Goal: Information Seeking & Learning: Learn about a topic

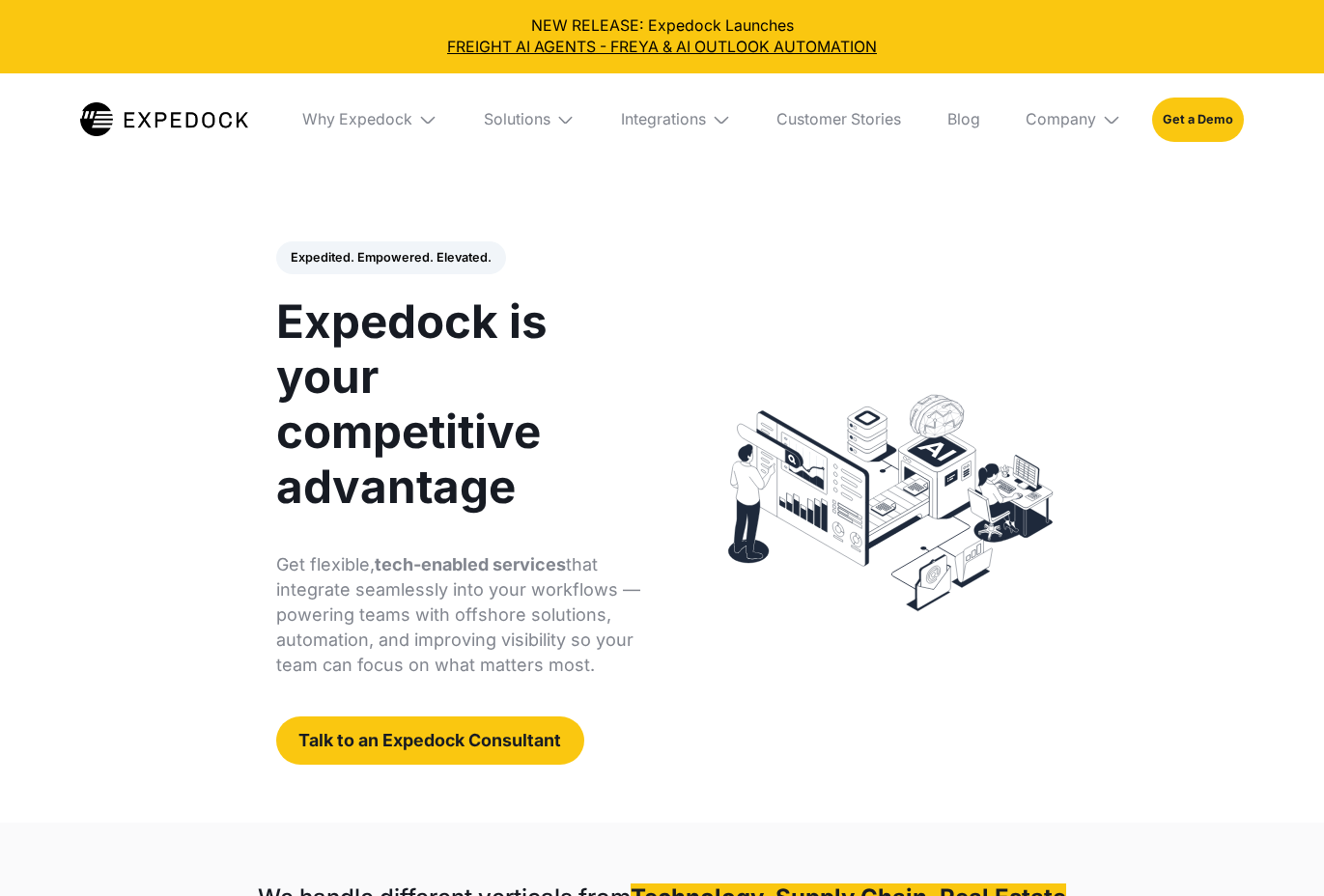
select select
click at [852, 128] on link "Customer Stories" at bounding box center [838, 119] width 155 height 92
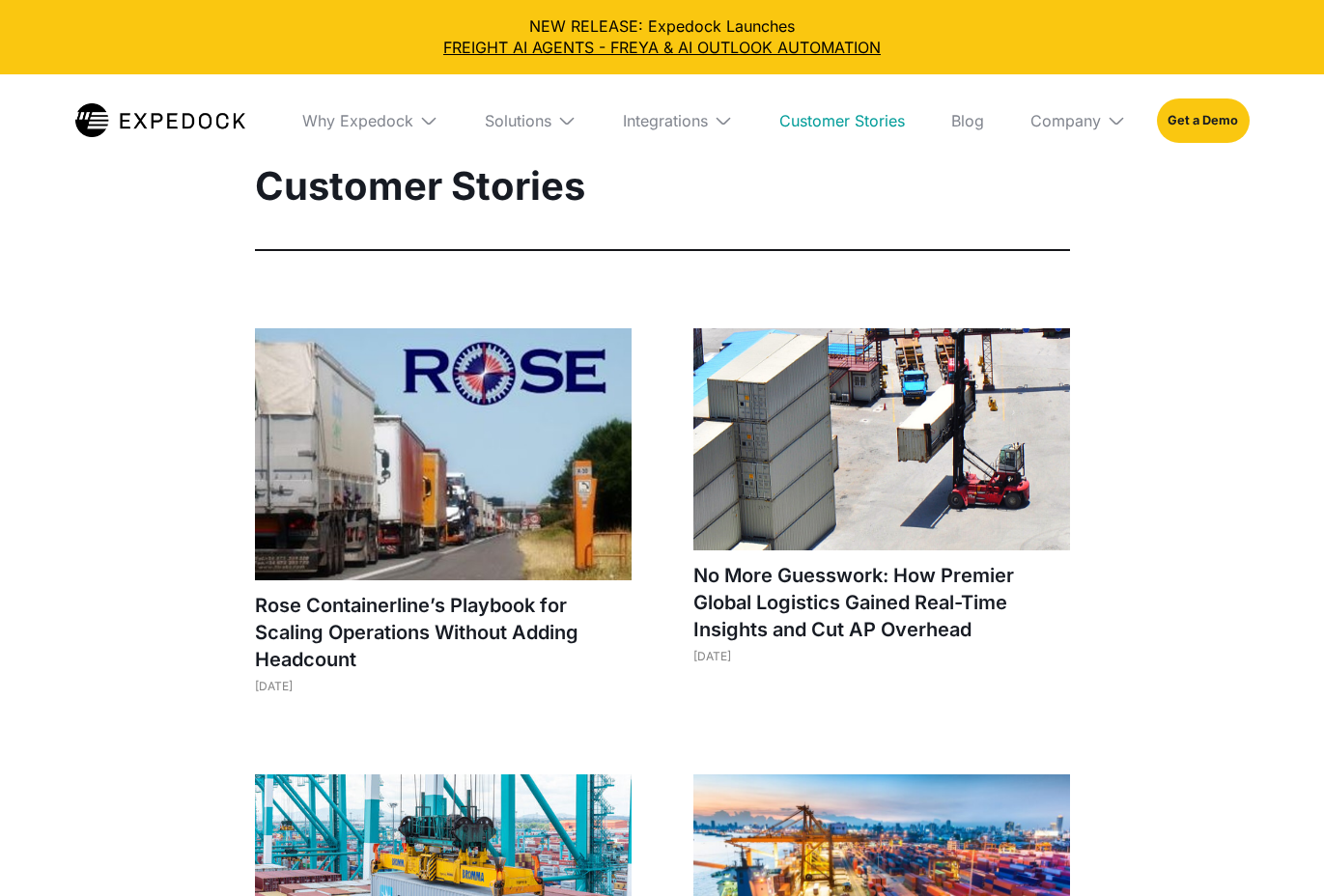
select select
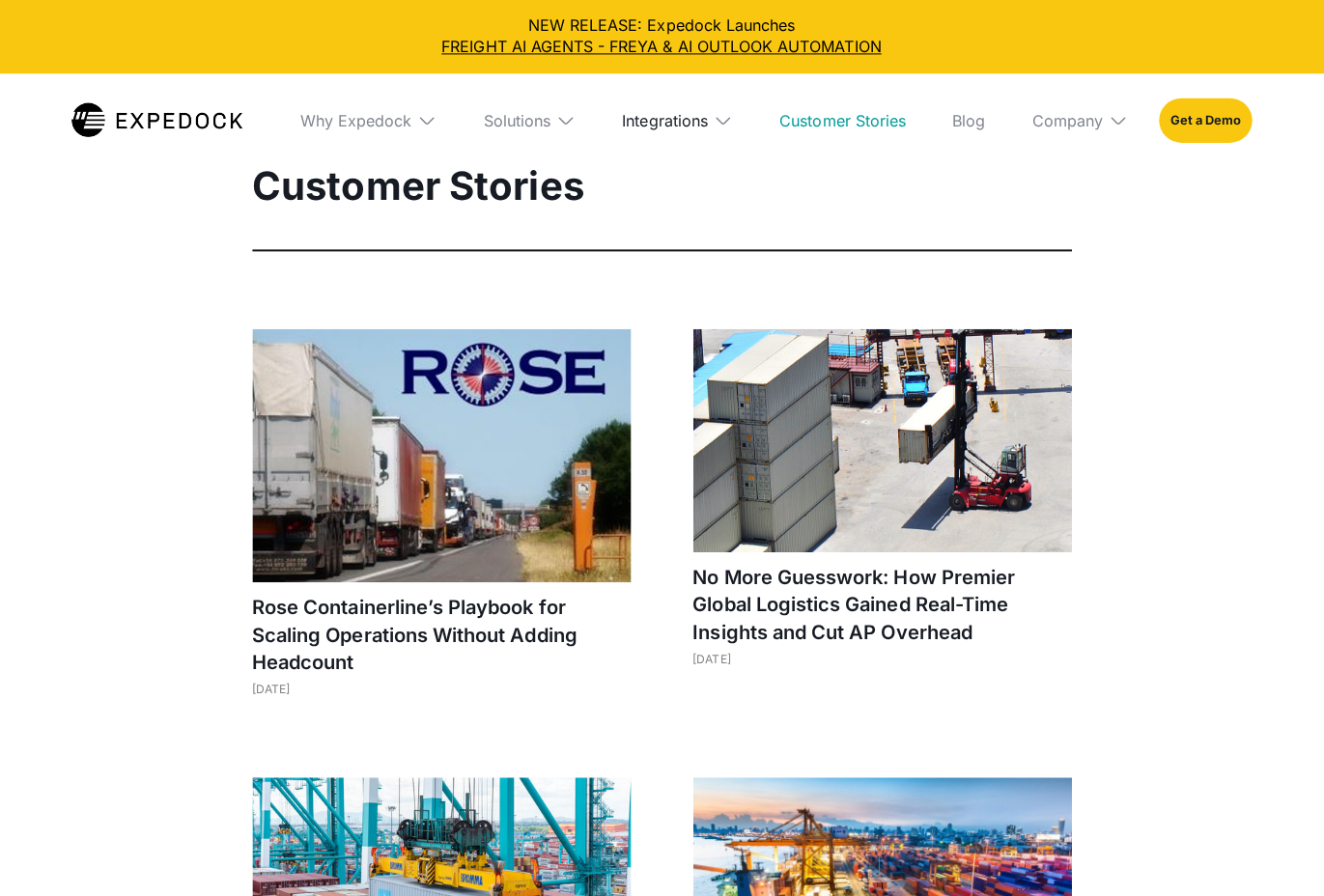
click at [707, 130] on div "Integrations" at bounding box center [664, 121] width 85 height 20
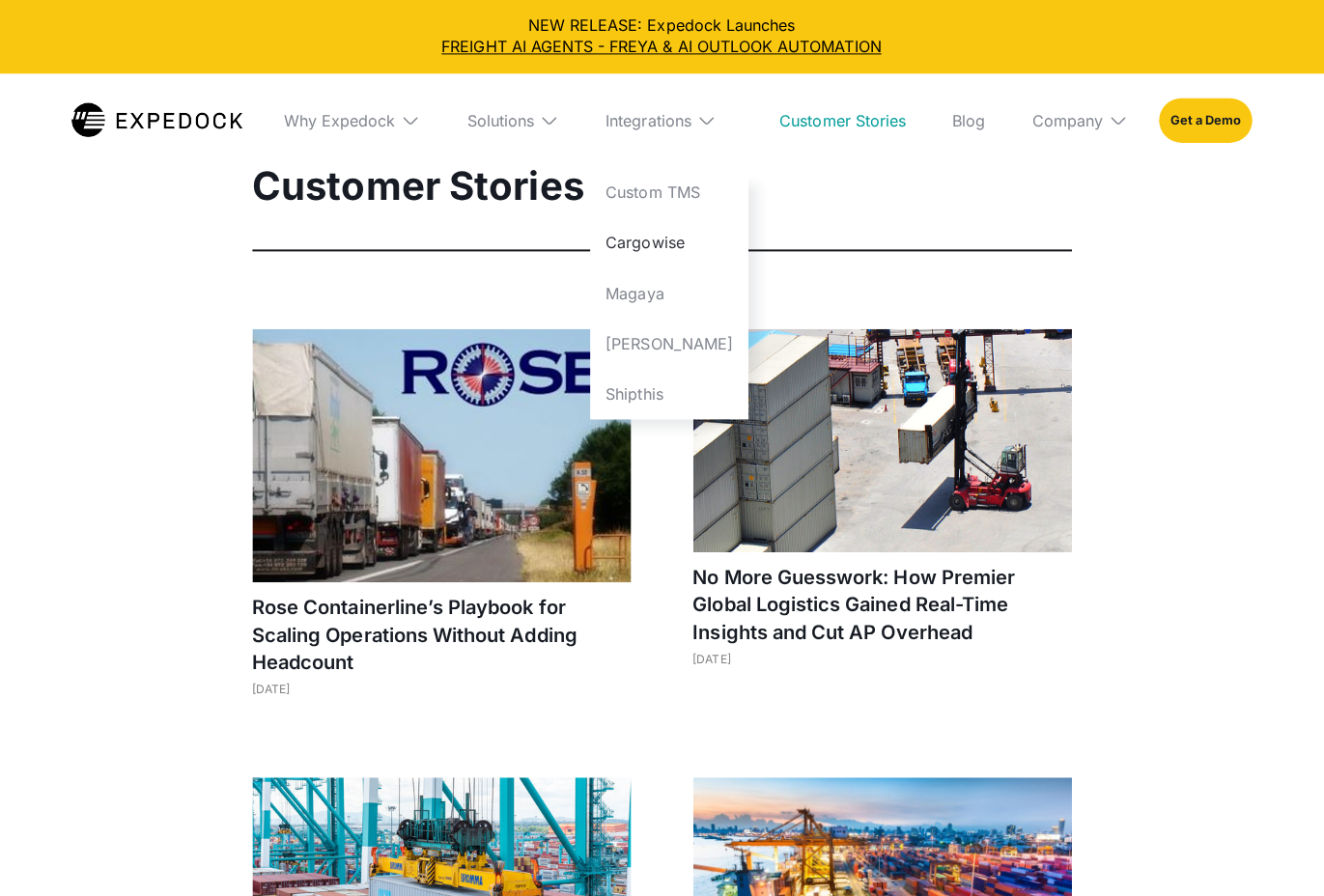
click at [679, 245] on link "Cargowise" at bounding box center [669, 241] width 157 height 50
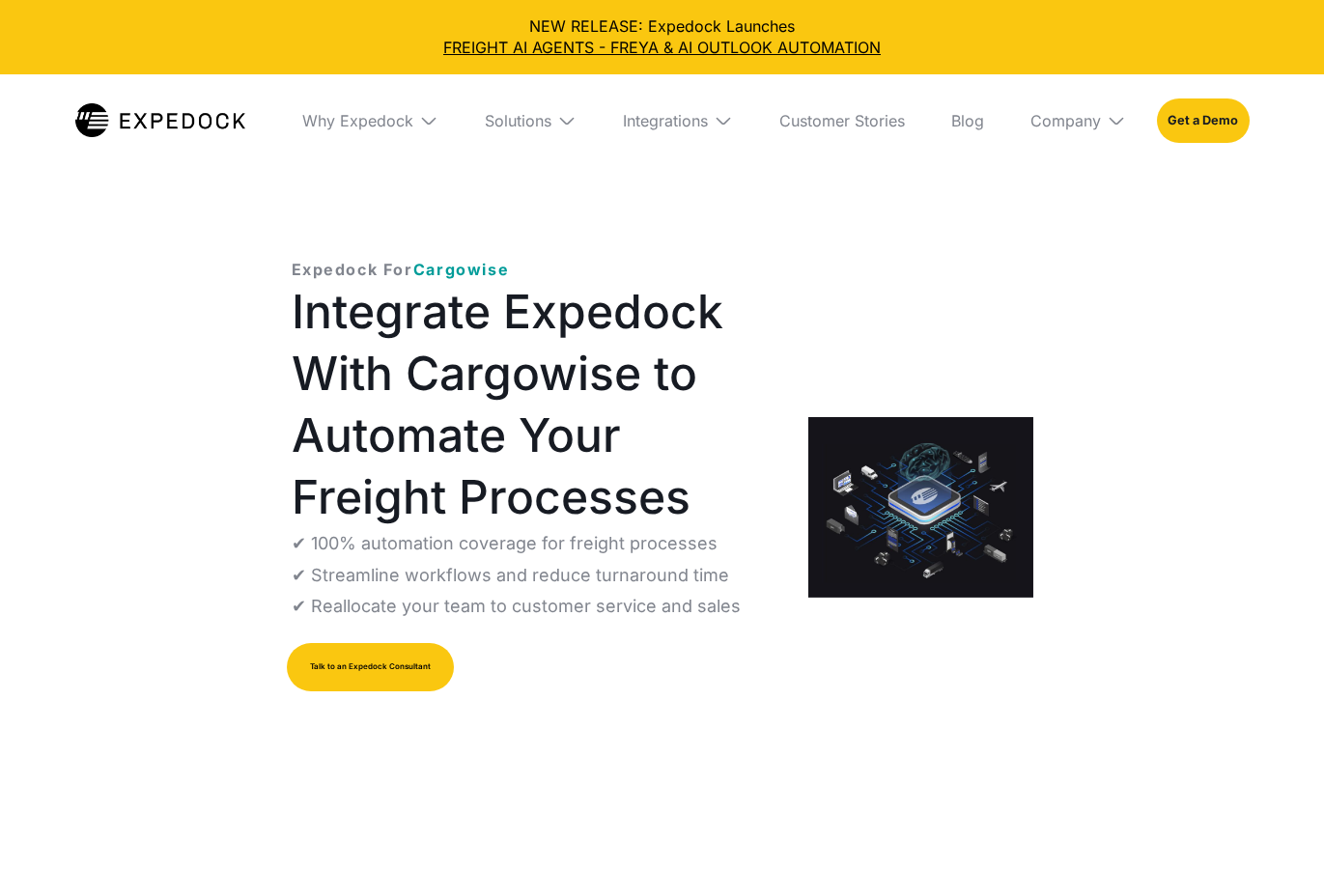
select select
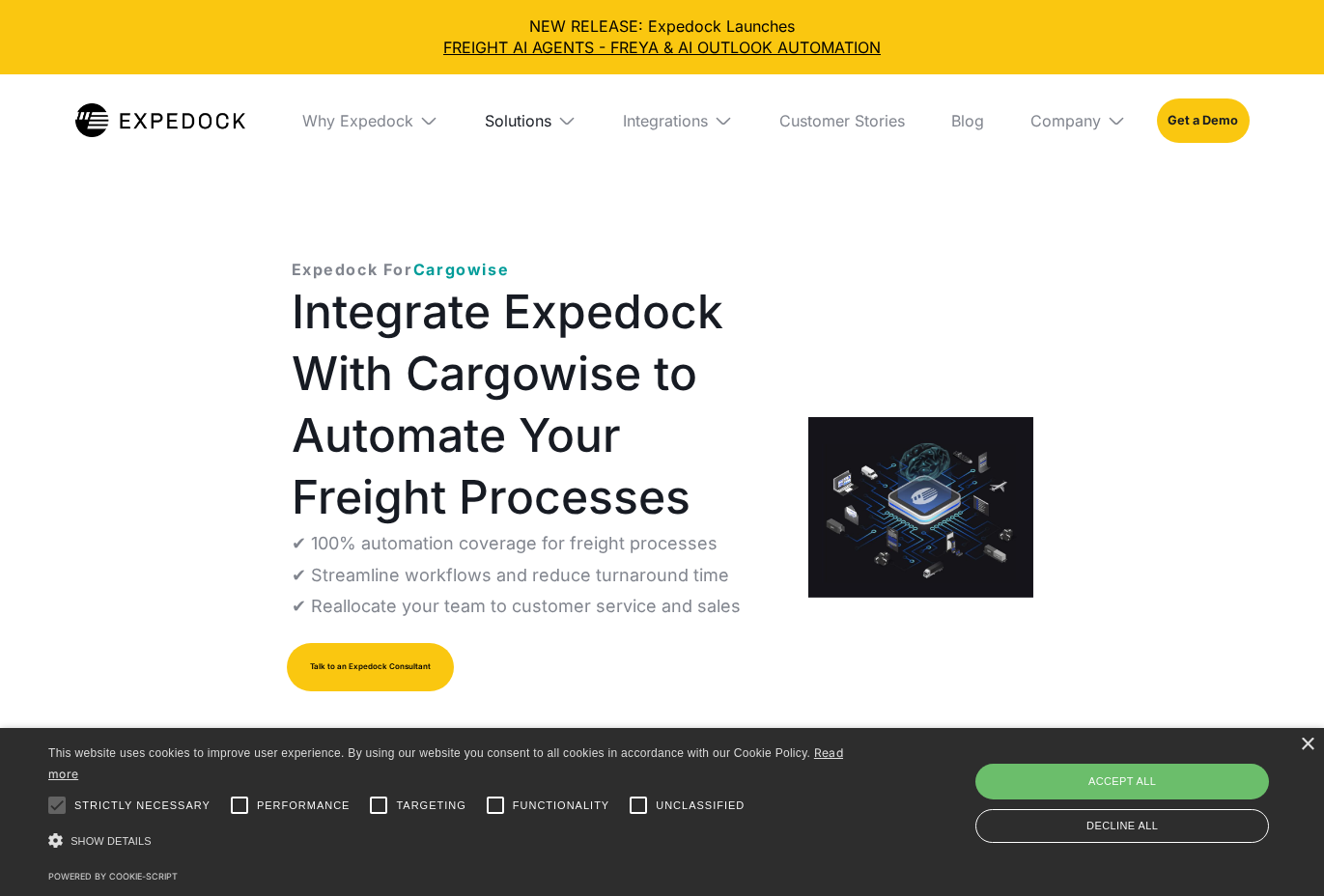
click at [544, 117] on div "Solutions" at bounding box center [518, 121] width 66 height 20
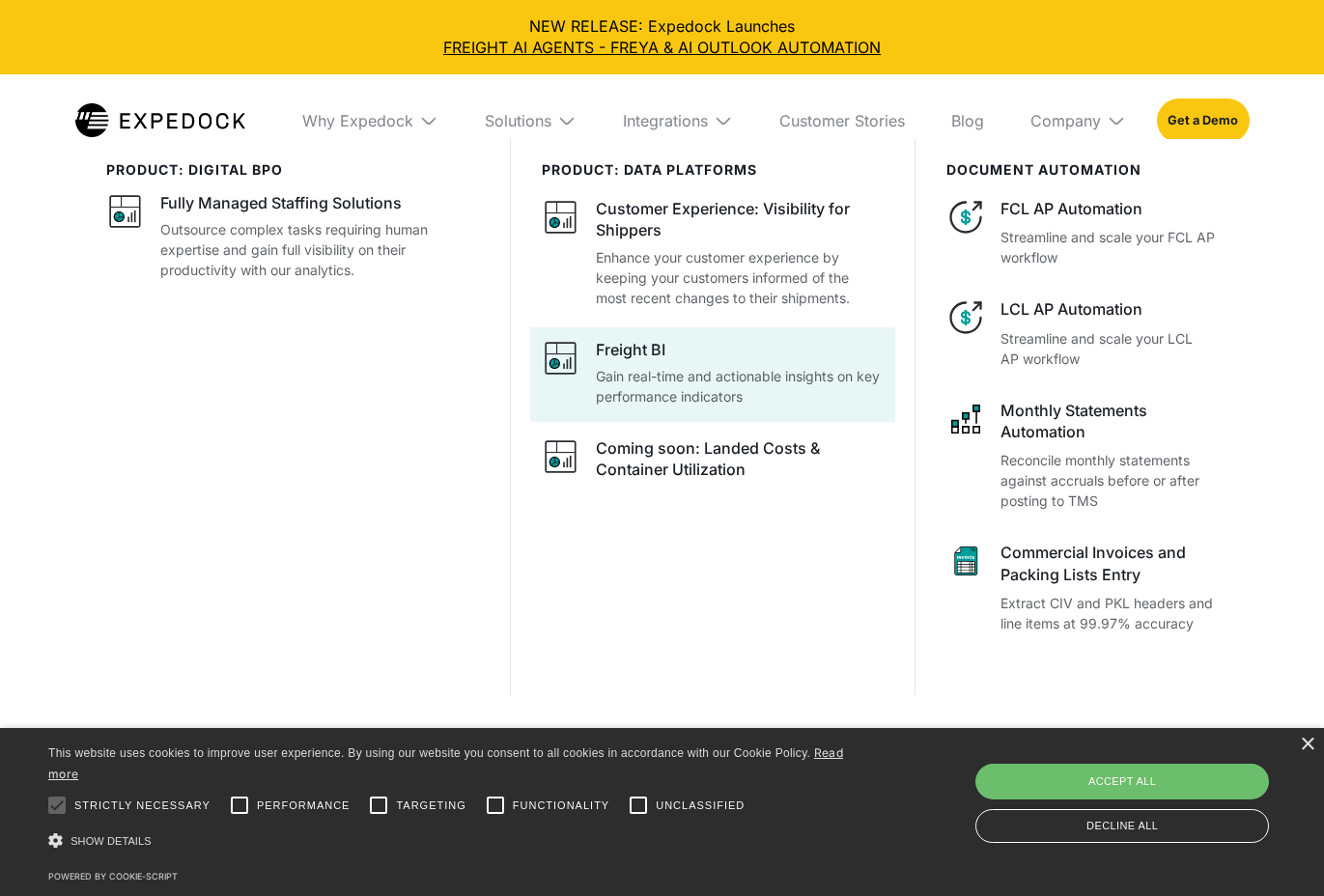
click at [613, 349] on div "Freight BI" at bounding box center [630, 350] width 69 height 21
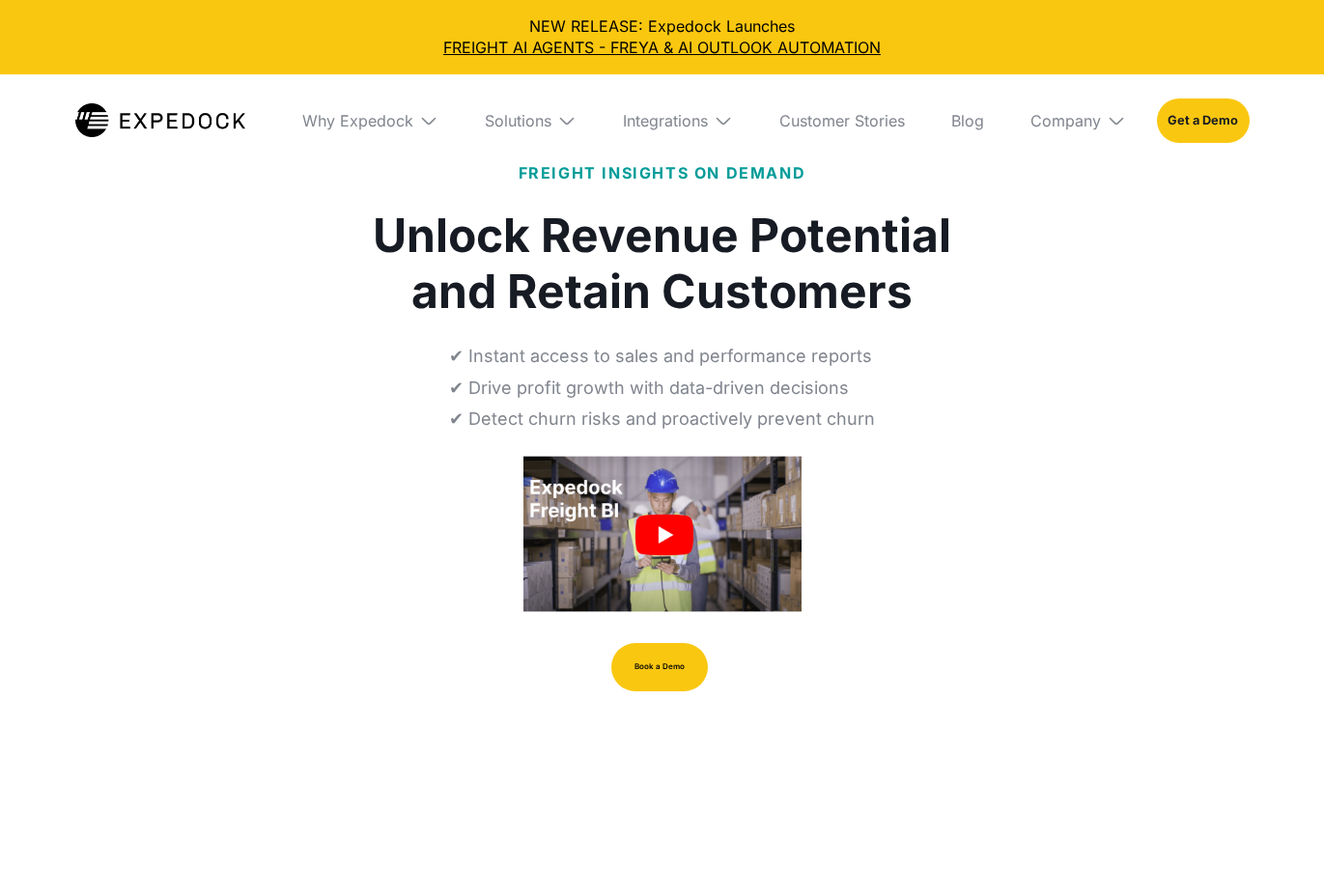
select select
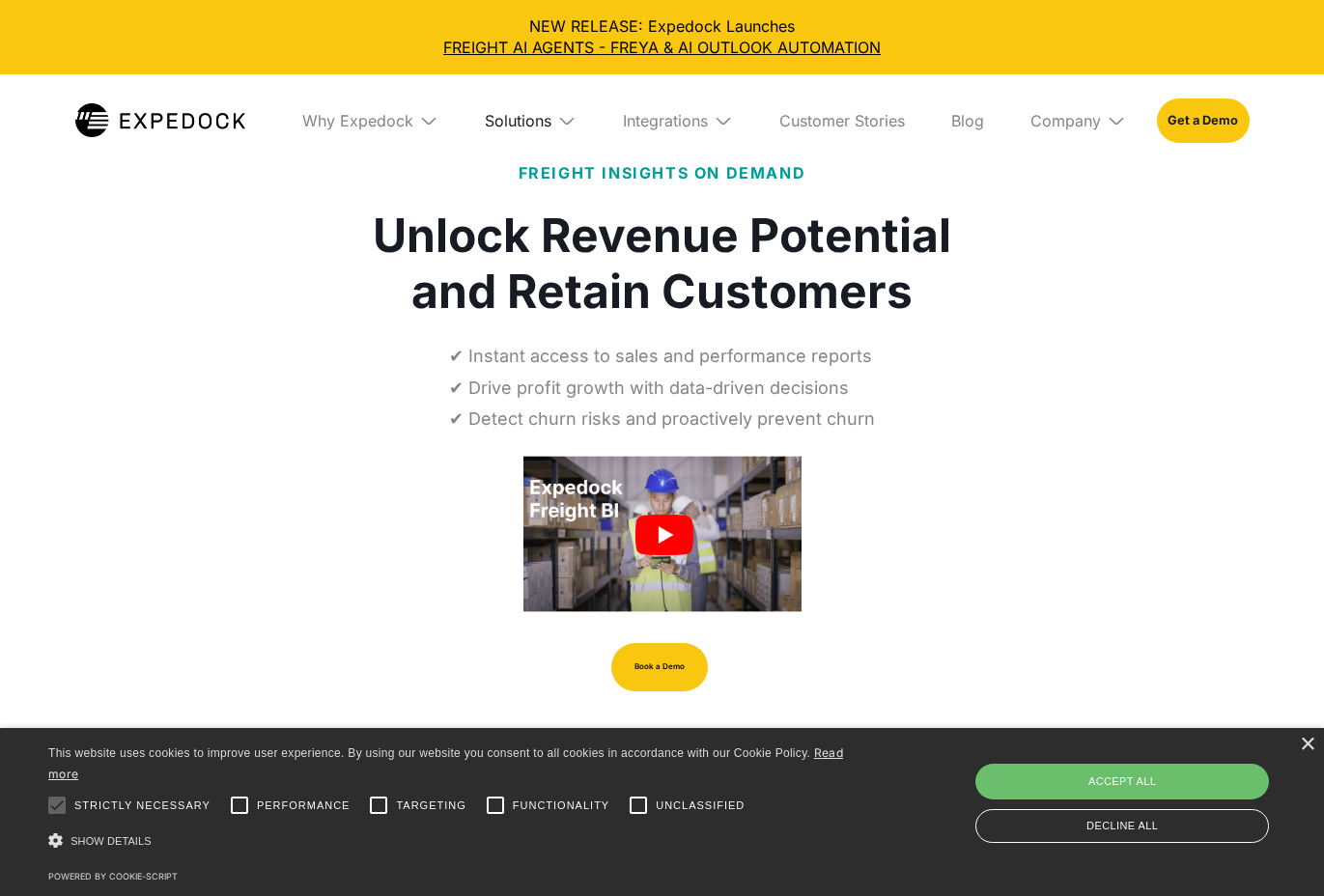
click at [516, 124] on div "Solutions" at bounding box center [518, 121] width 66 height 20
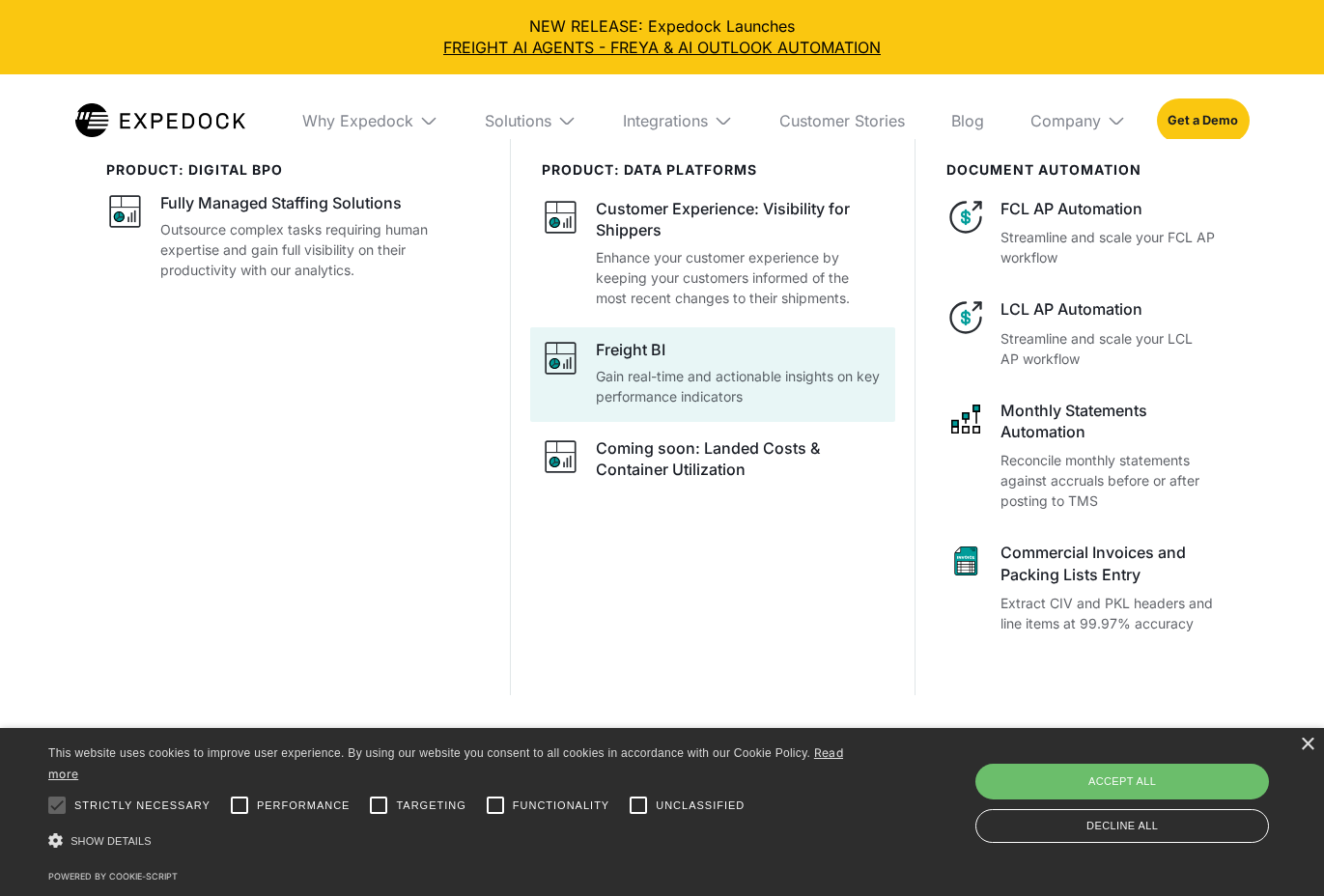
click at [644, 361] on div "Freight BI" at bounding box center [630, 350] width 69 height 21
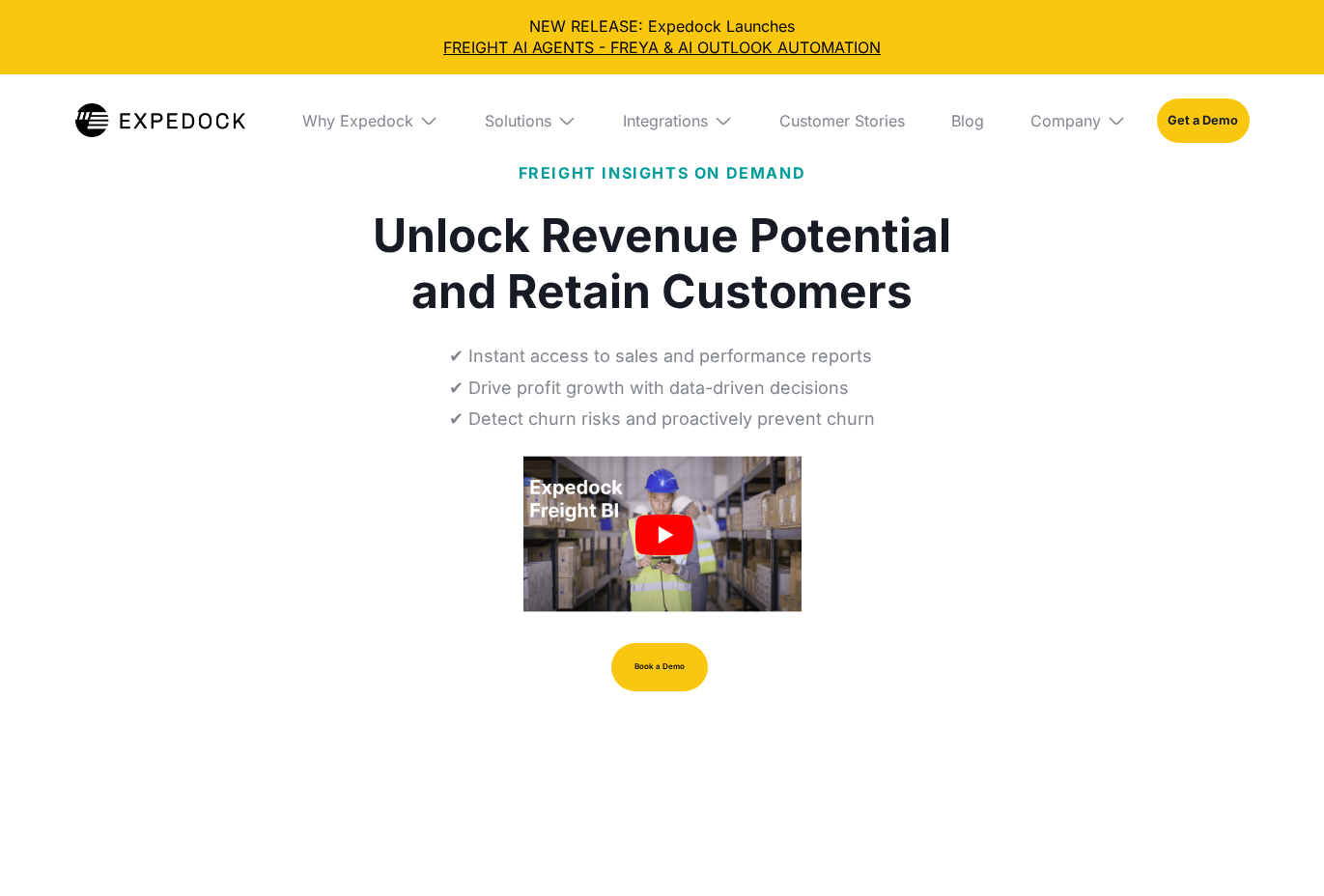
select select
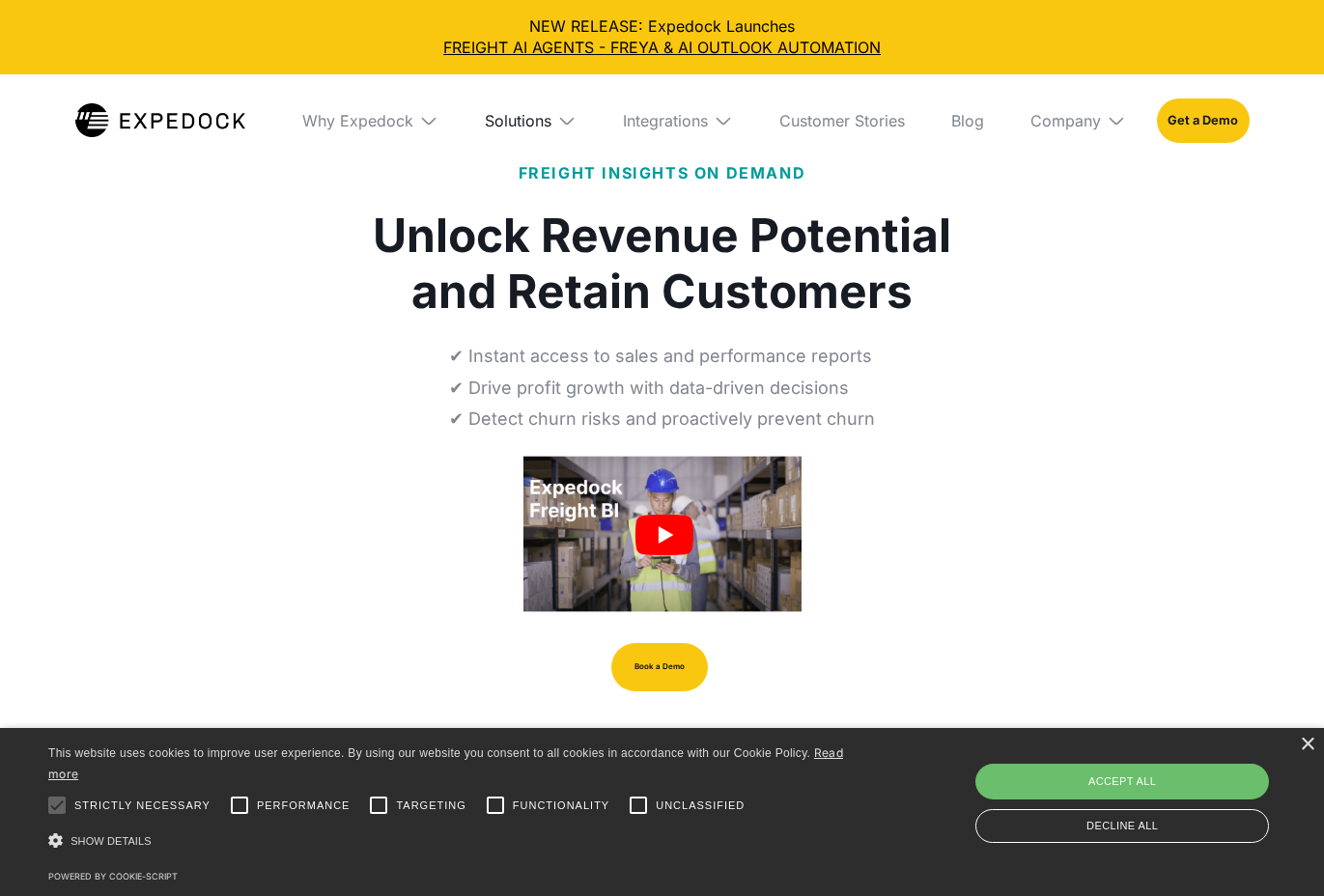
click at [519, 116] on div "Solutions" at bounding box center [518, 121] width 66 height 20
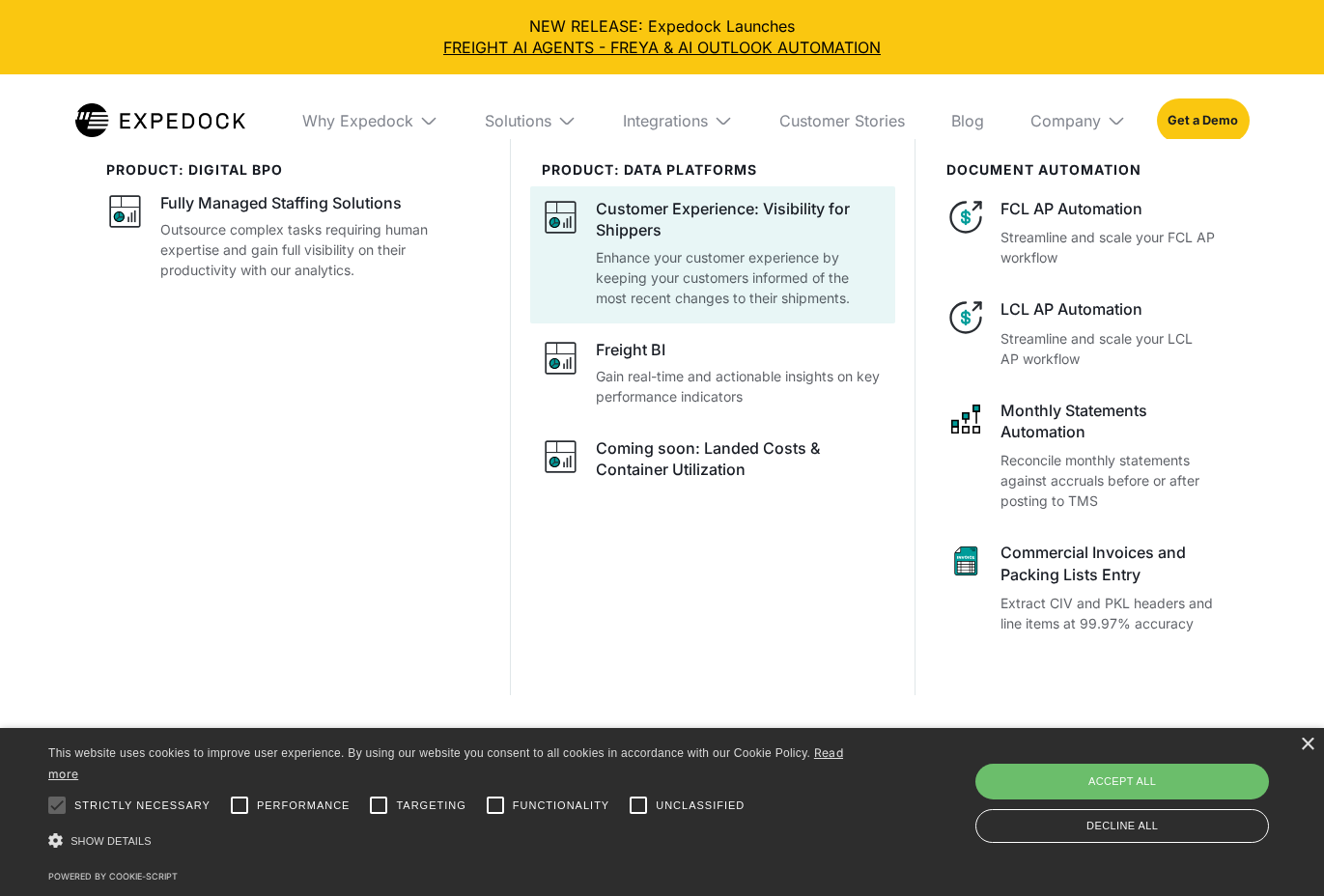
click at [625, 227] on div "Customer Experience: Visibility for Shippers" at bounding box center [740, 220] width 288 height 43
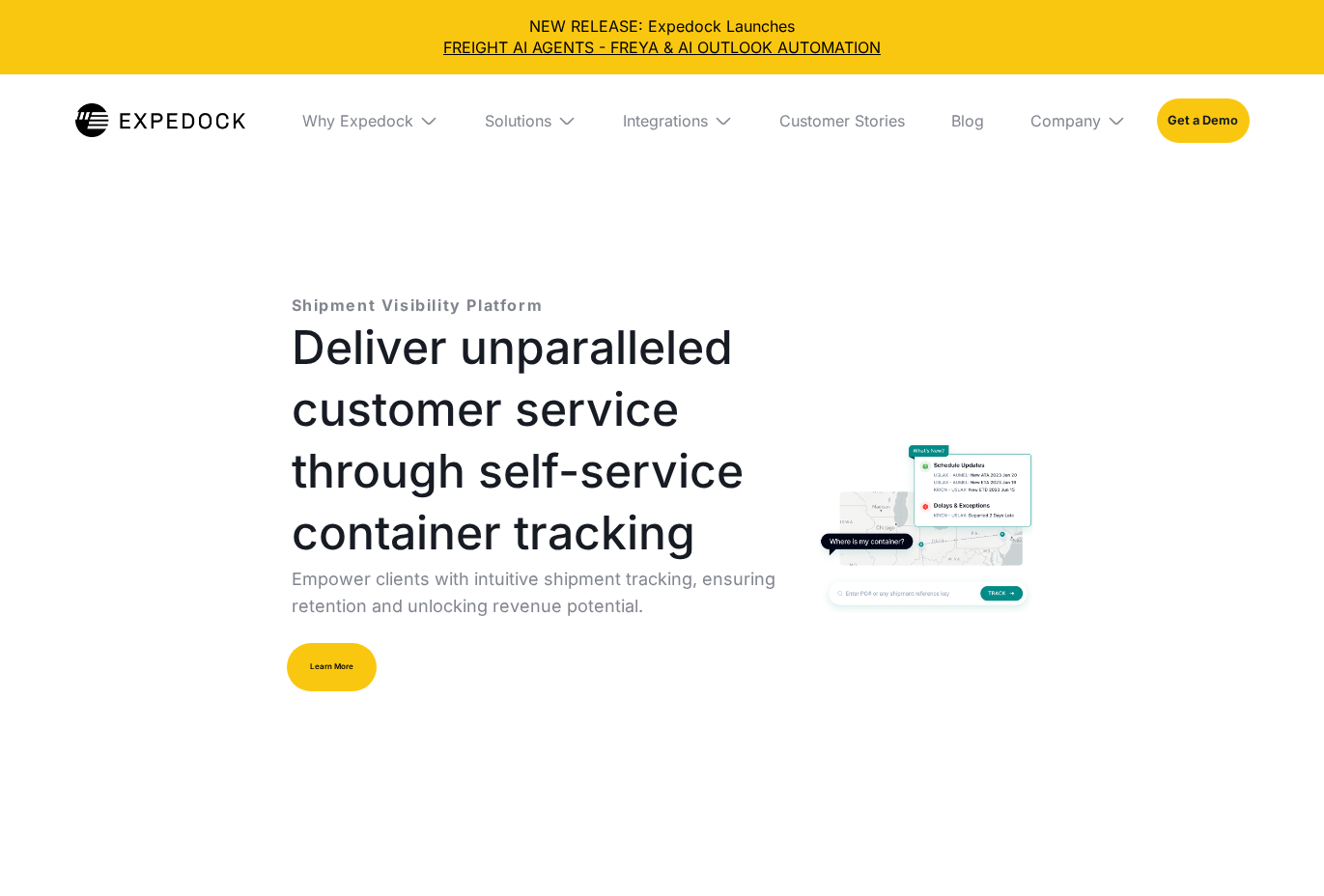
select select
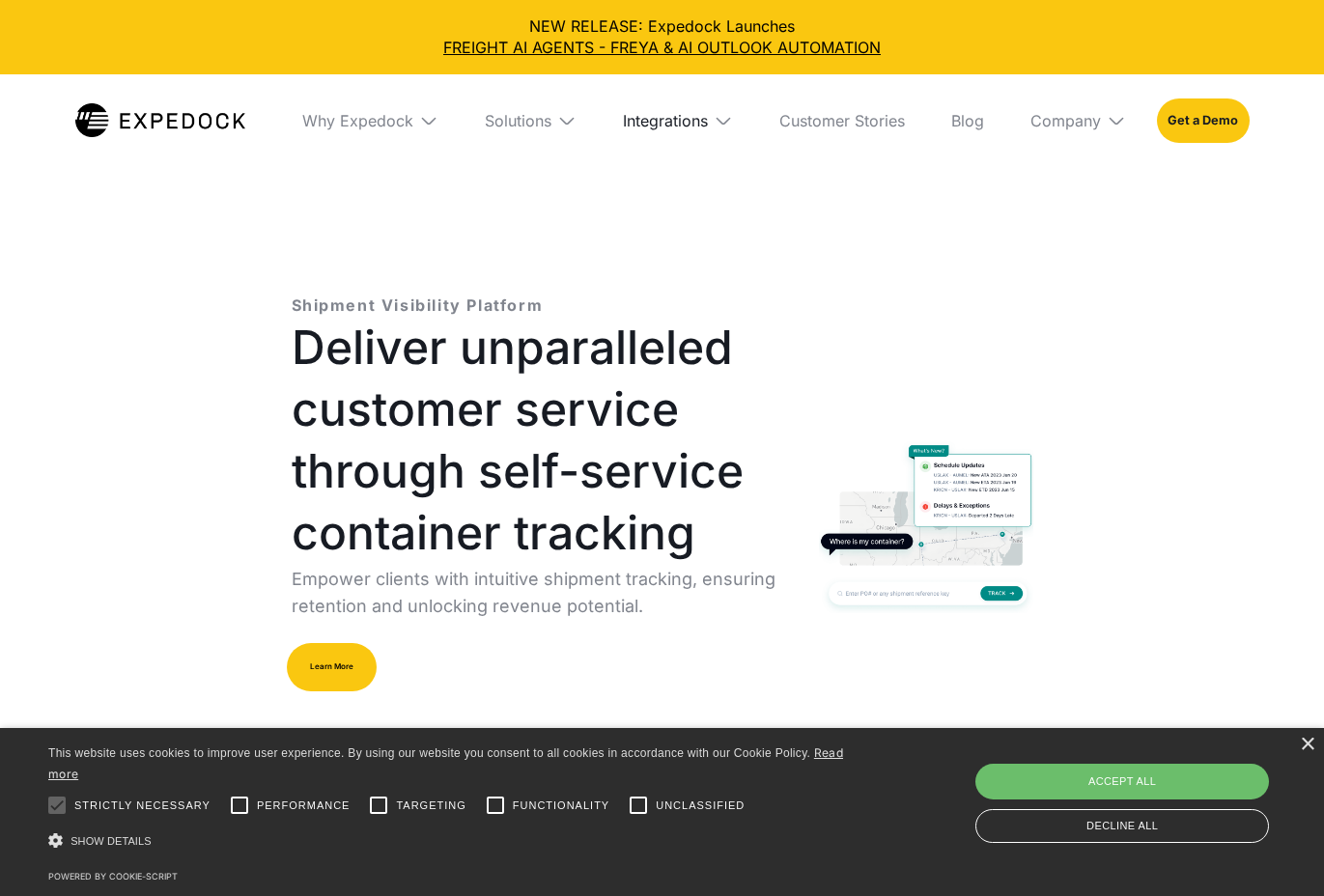
click at [691, 120] on div "Integrations" at bounding box center [664, 121] width 85 height 20
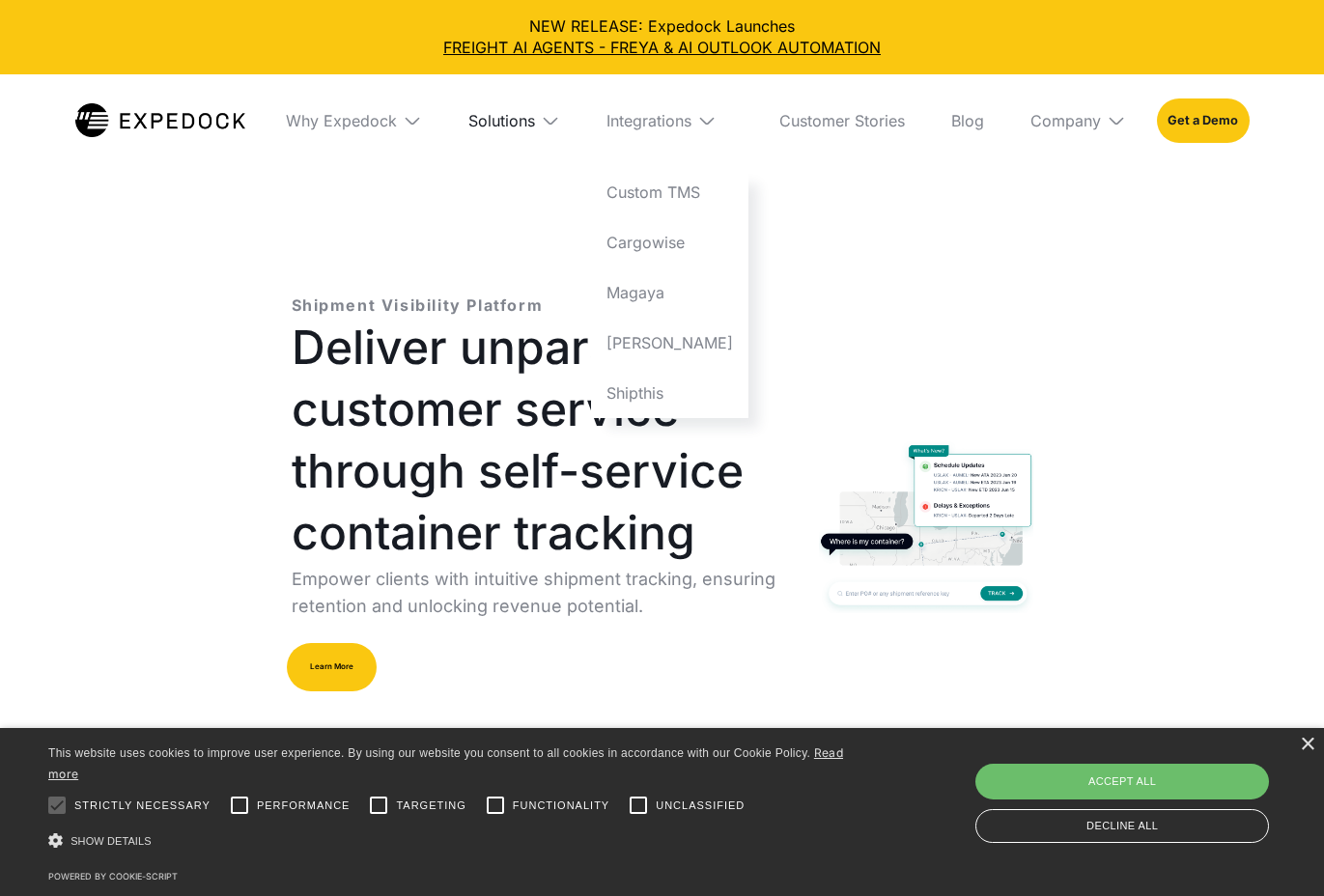
click at [500, 124] on div "Solutions" at bounding box center [501, 121] width 66 height 20
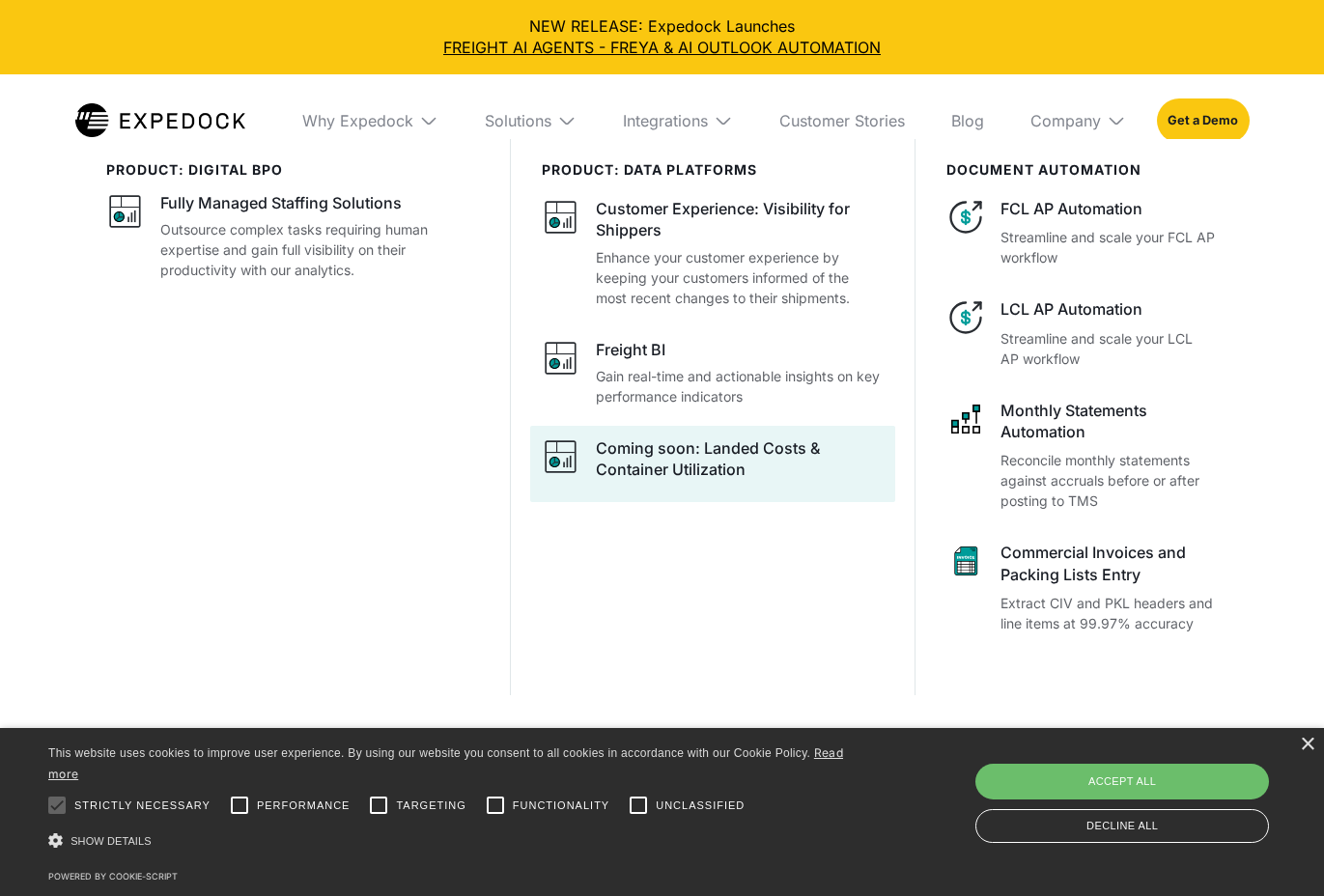
click at [655, 464] on div "Coming soon: Landed Costs & Container Utilization" at bounding box center [740, 459] width 288 height 43
click at [671, 449] on div "Coming soon: Landed Costs & Container Utilization" at bounding box center [740, 459] width 288 height 43
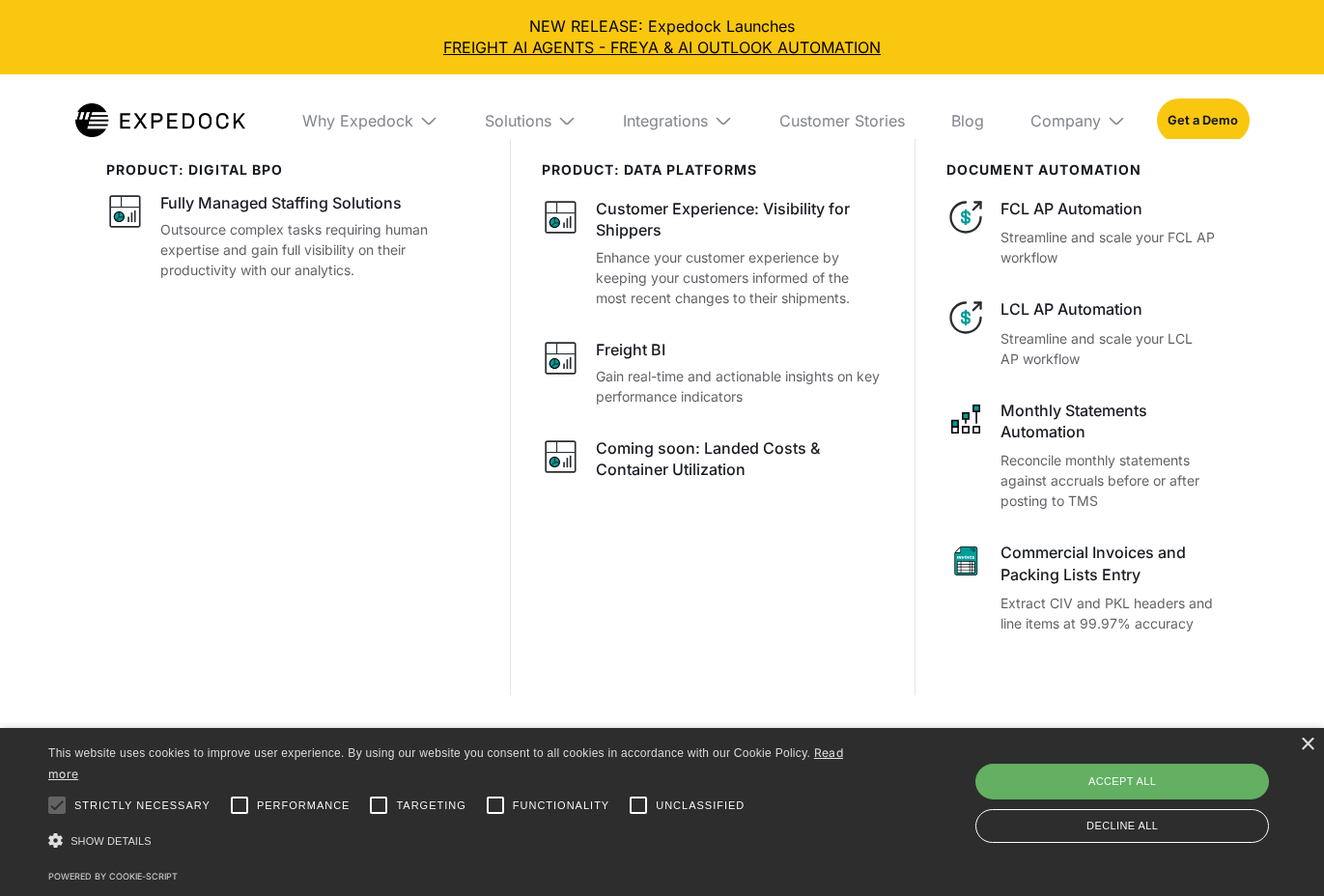
click at [1044, 782] on div "Accept all" at bounding box center [1122, 782] width 293 height 35
checkbox input "true"
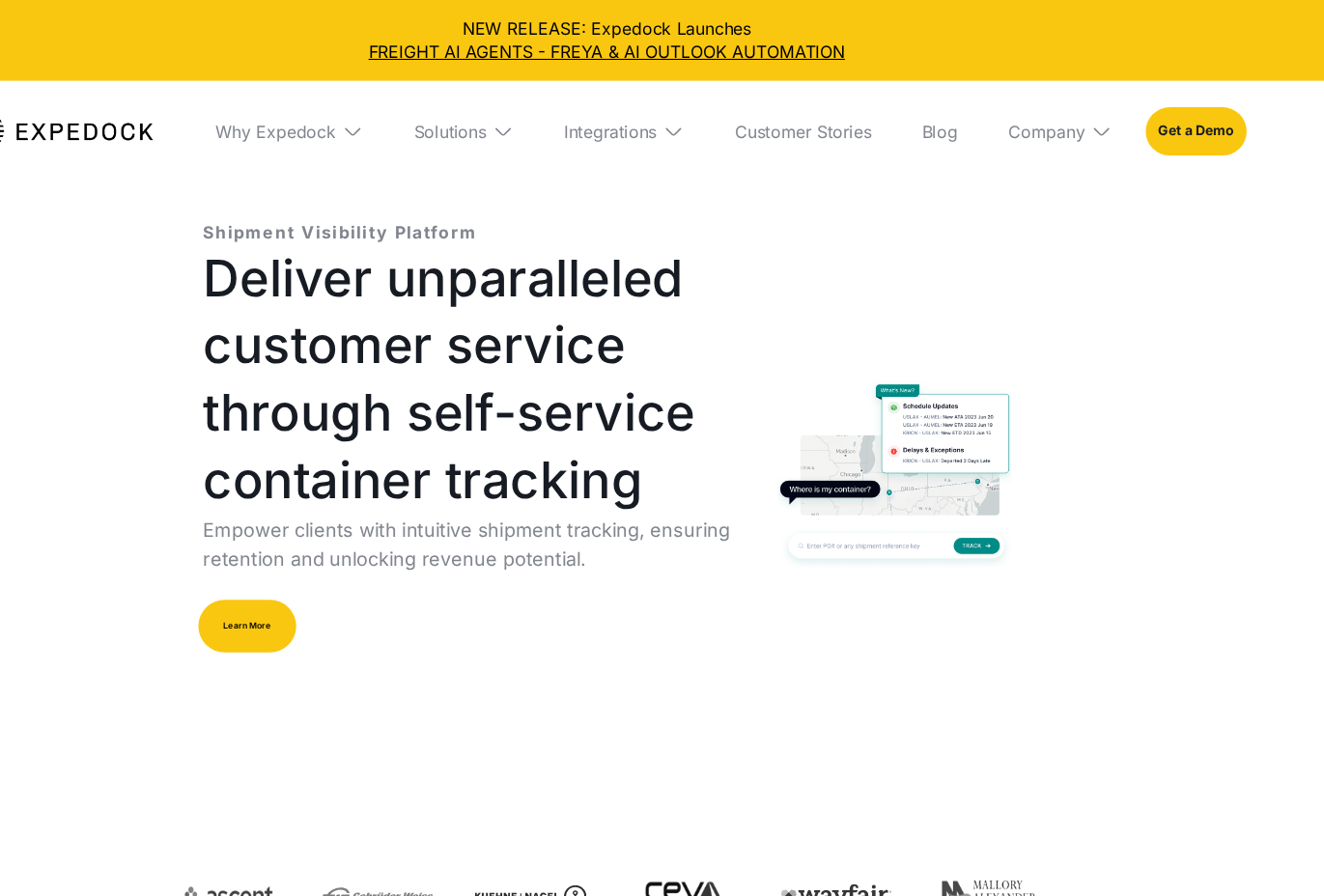
scroll to position [52, 0]
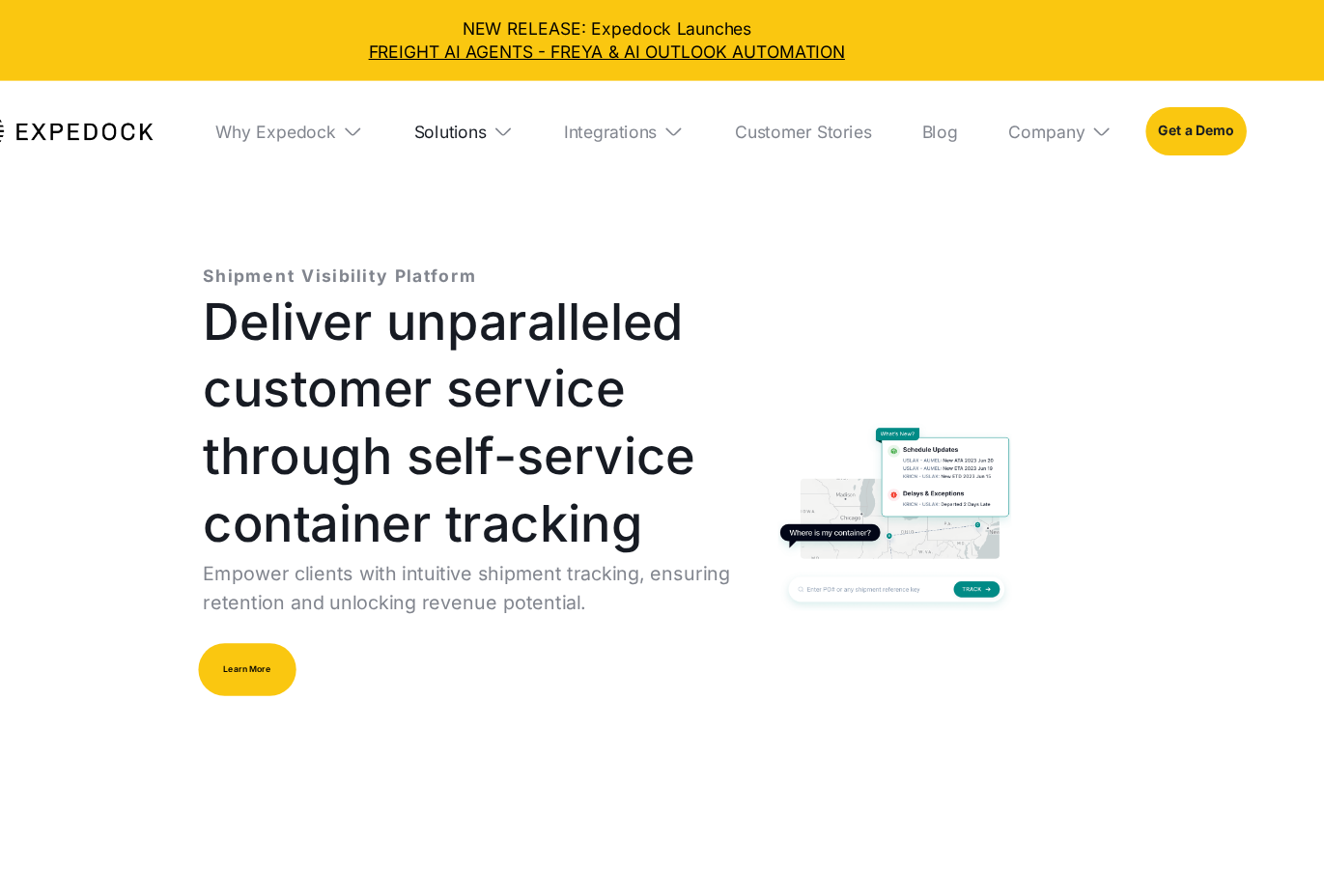
click at [516, 121] on div "Solutions" at bounding box center [518, 121] width 66 height 20
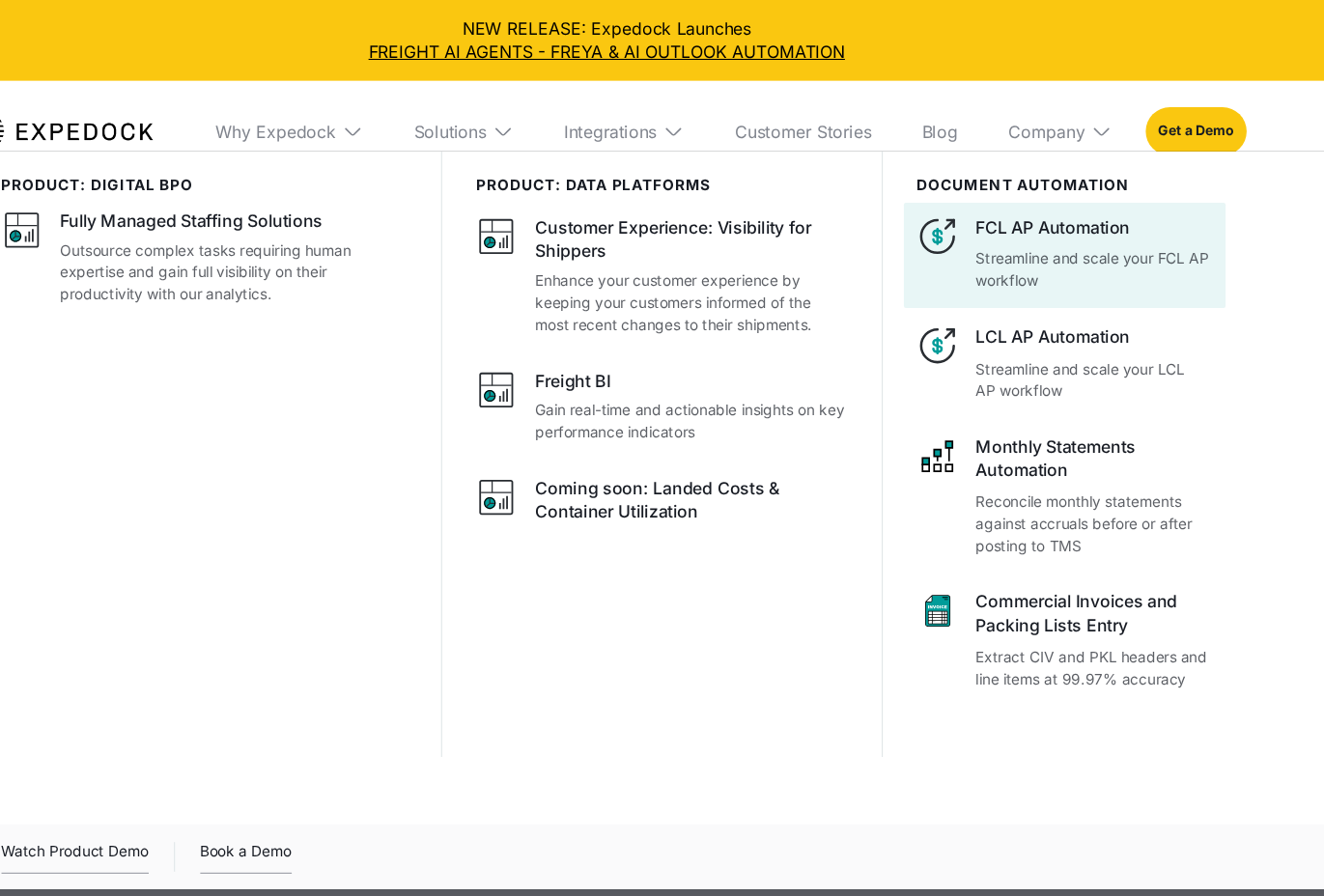
click at [1058, 238] on p "Streamline and scale your FCL AP workflow" at bounding box center [1109, 247] width 217 height 41
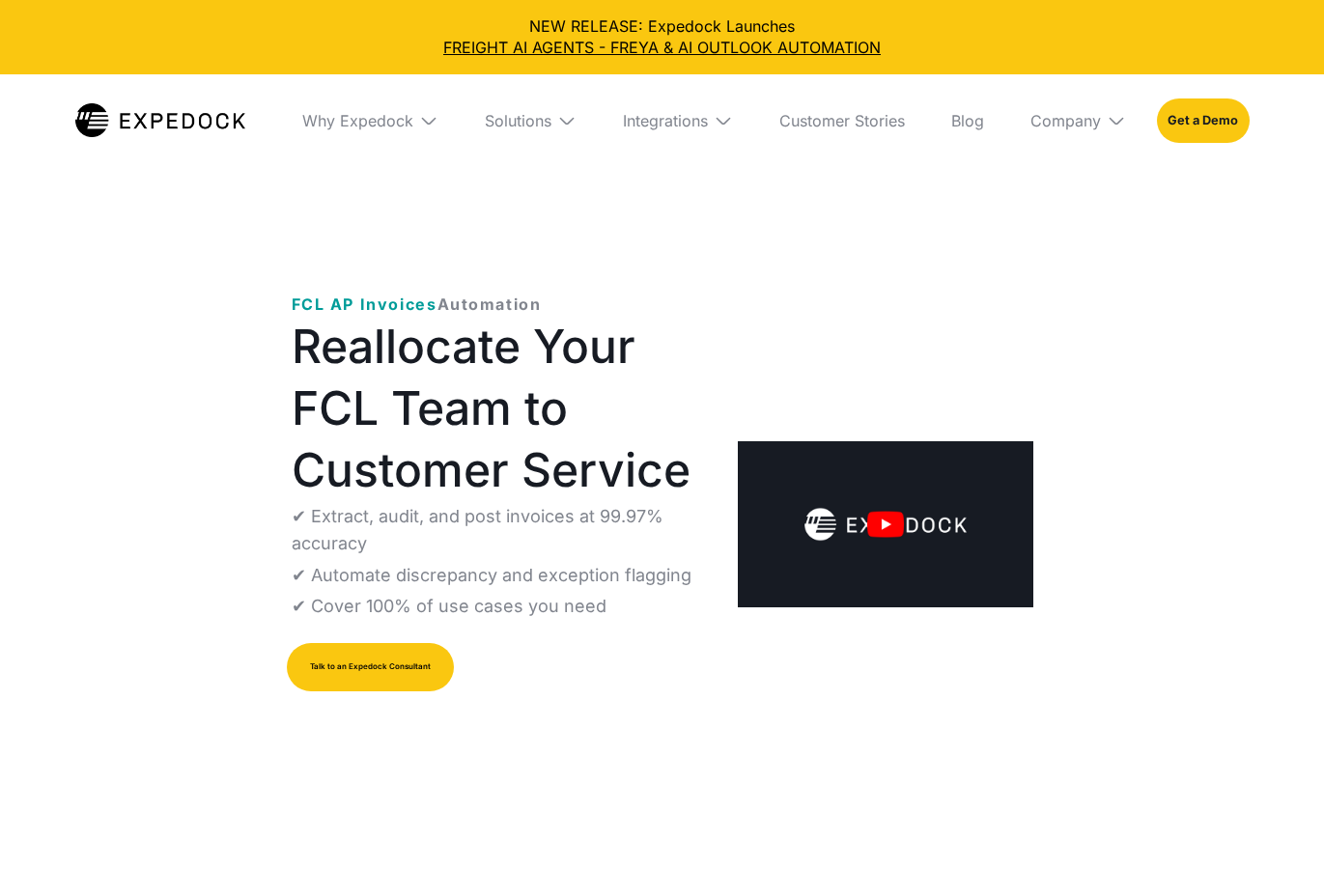
select select
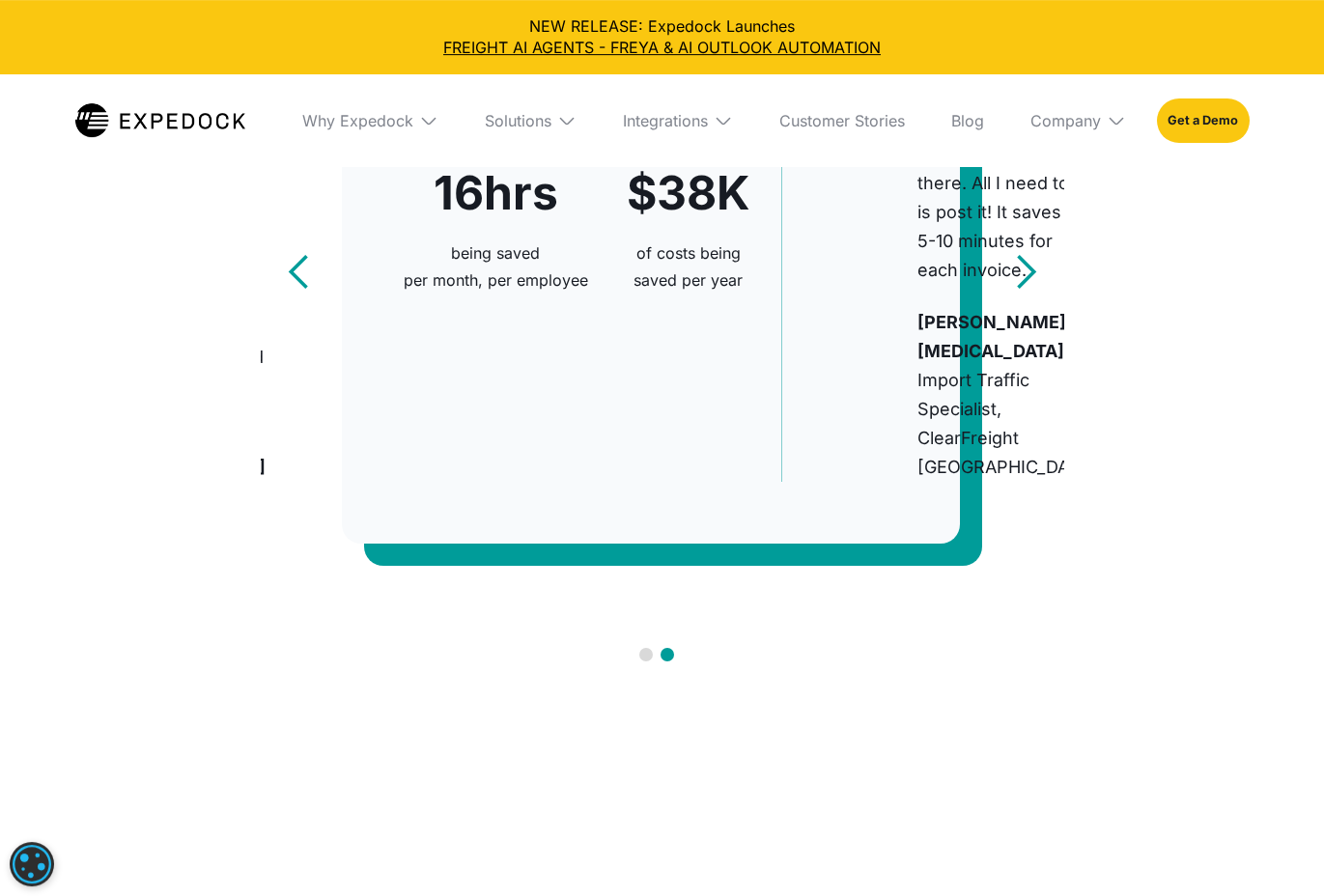
scroll to position [1375, 0]
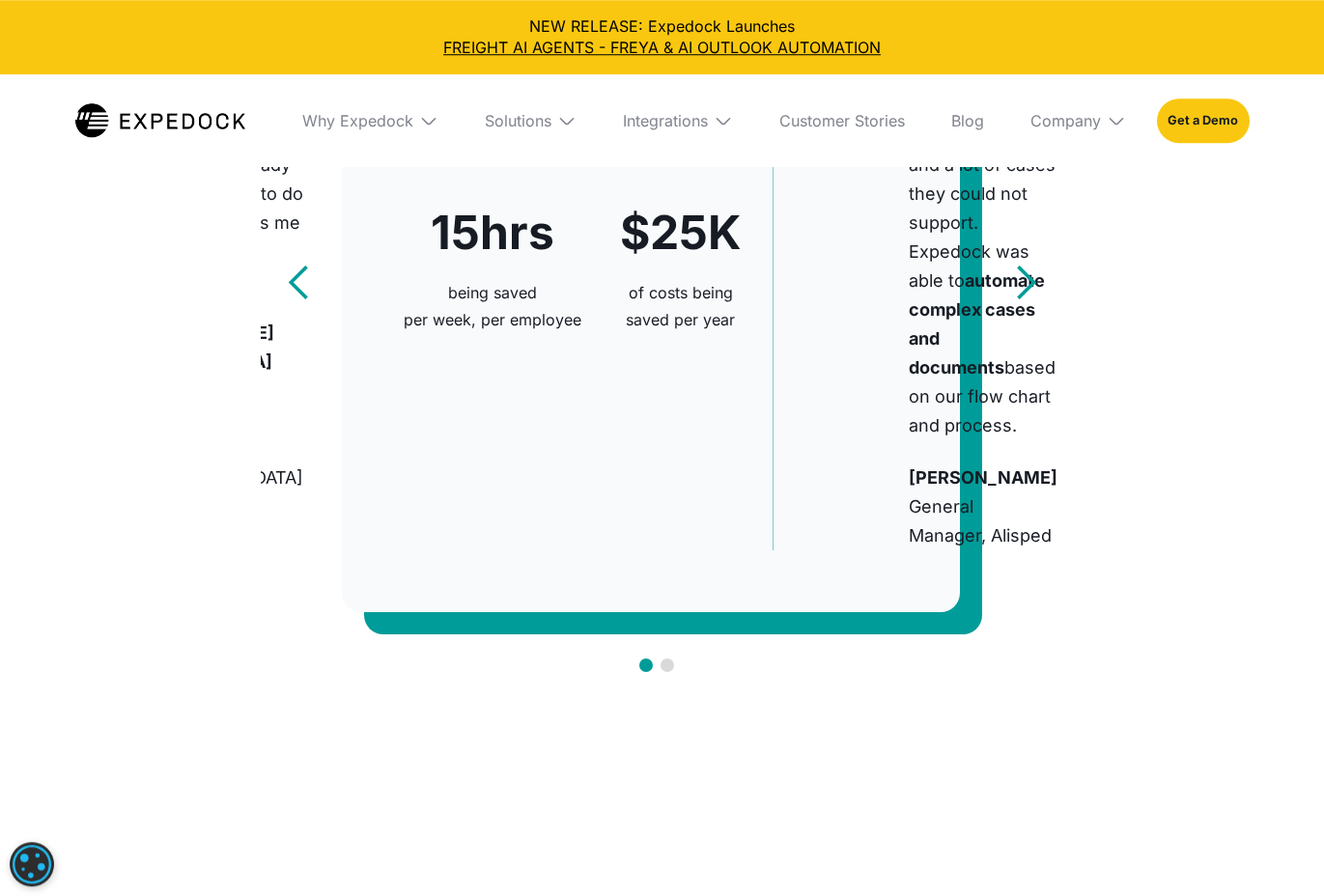
click at [1038, 302] on div "next slide" at bounding box center [1026, 283] width 39 height 39
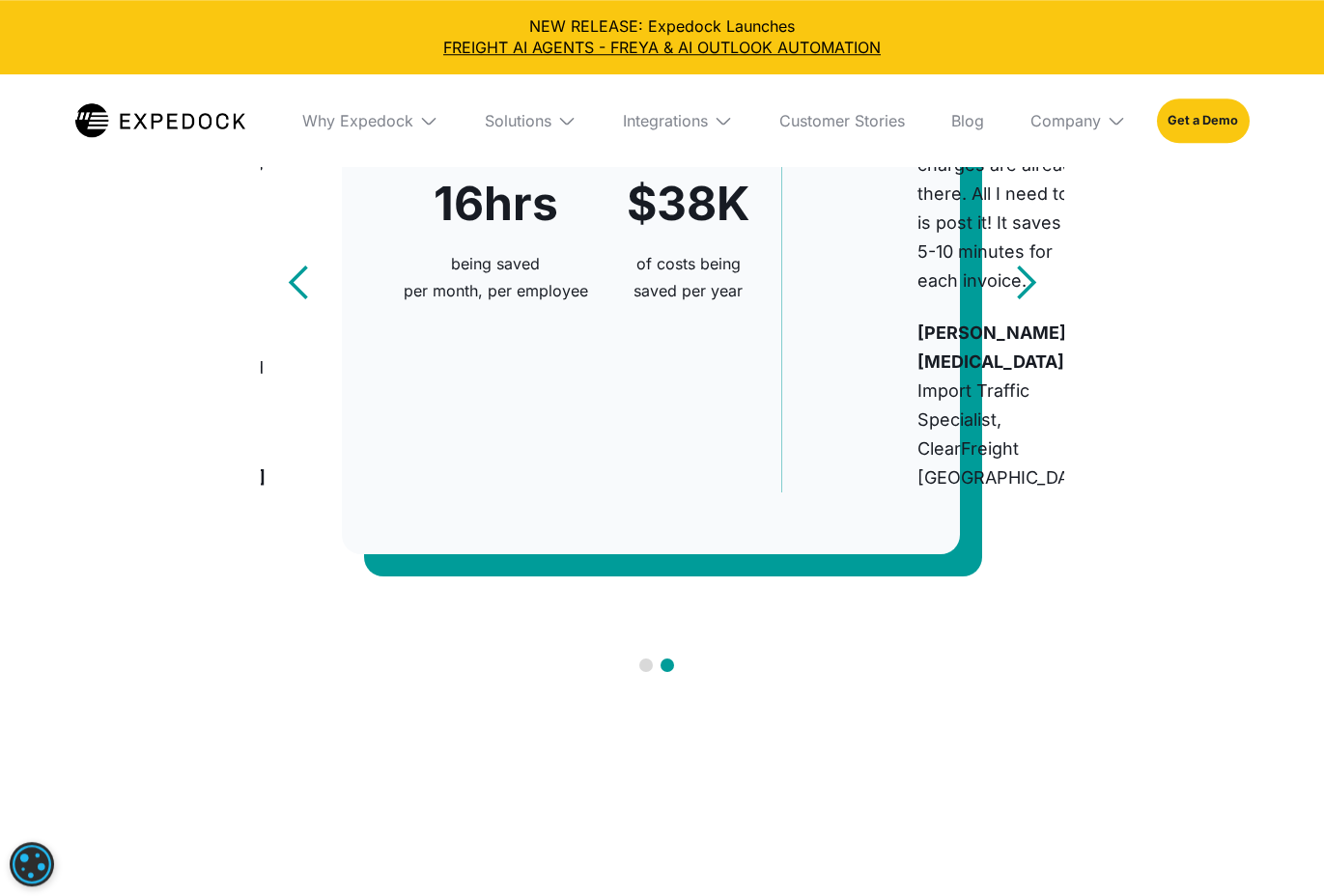
click at [1038, 302] on div "next slide" at bounding box center [1026, 283] width 39 height 39
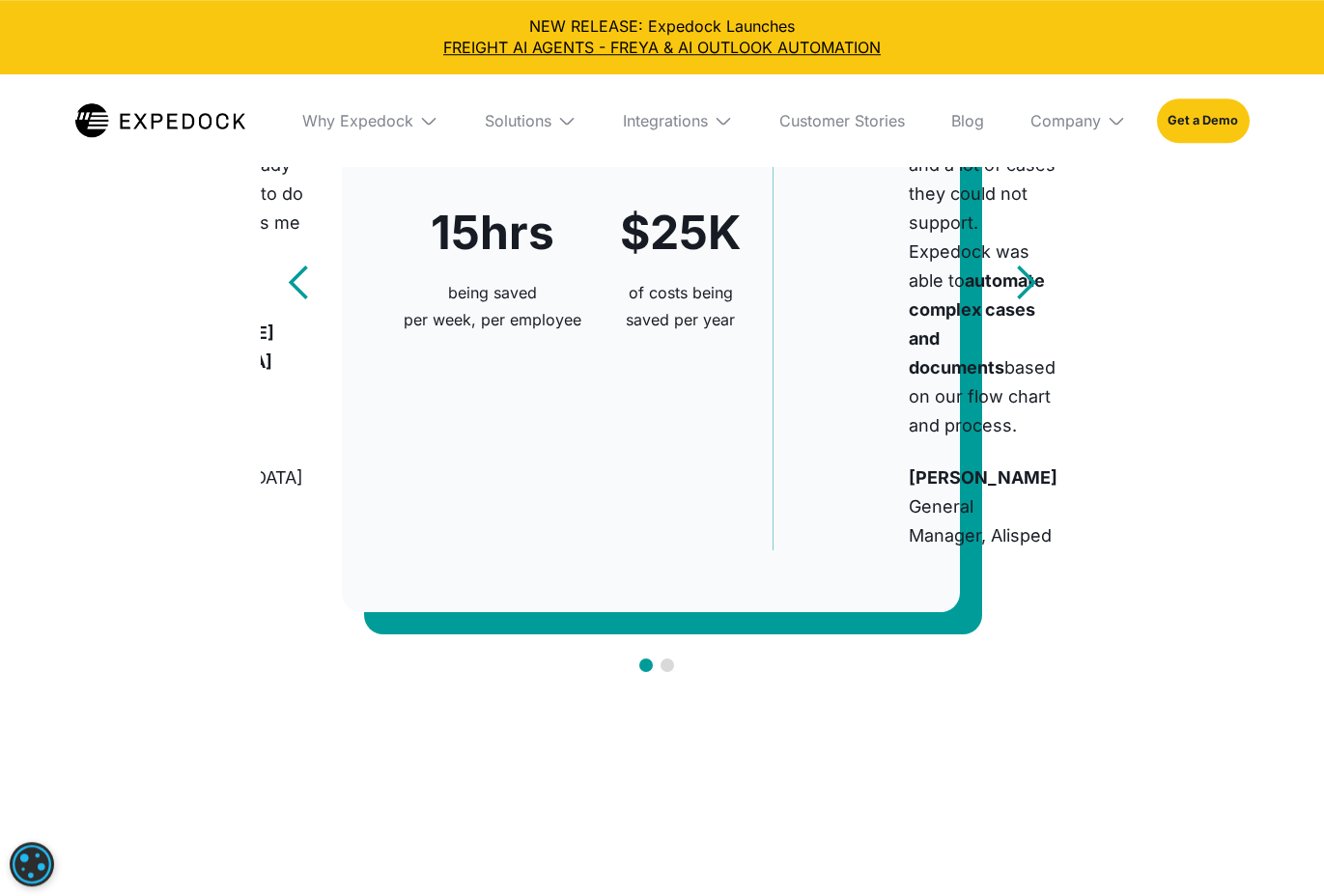
click at [1038, 302] on div "next slide" at bounding box center [1026, 283] width 39 height 39
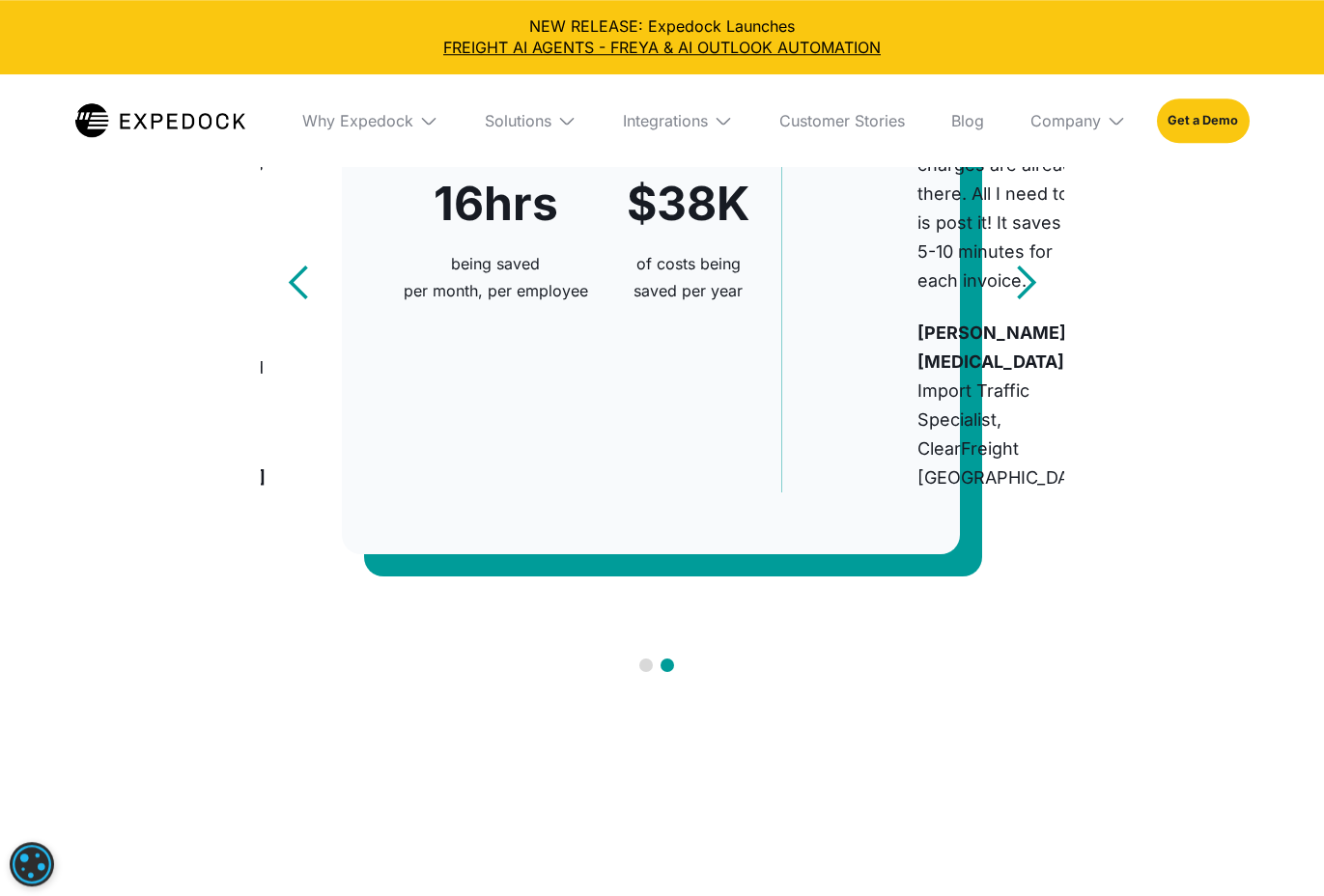
click at [1038, 302] on div "next slide" at bounding box center [1026, 283] width 39 height 39
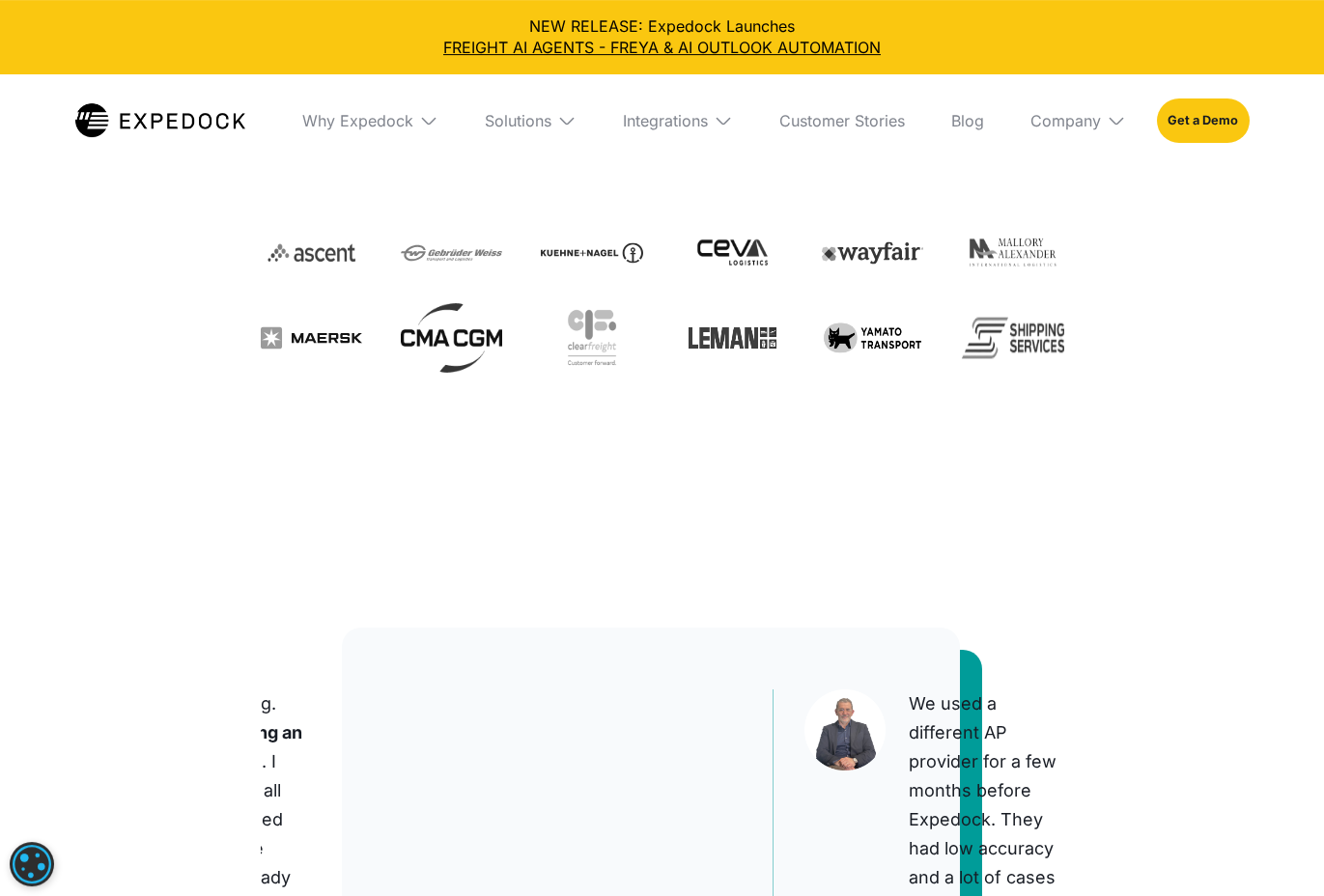
scroll to position [0, 0]
